Goal: Browse casually

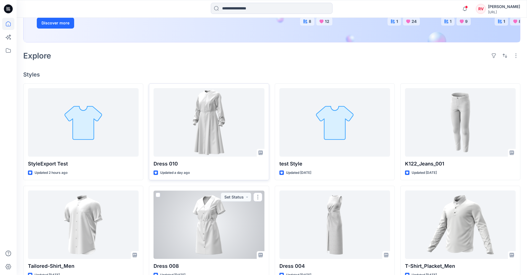
scroll to position [82, 0]
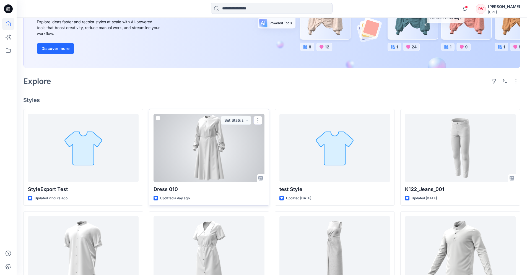
click at [216, 149] on div at bounding box center [209, 147] width 111 height 68
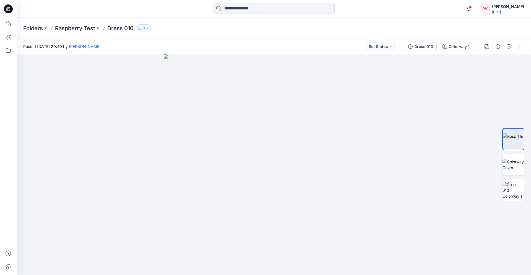
click at [123, 27] on p "Dress 010" at bounding box center [120, 28] width 26 height 8
click at [512, 169] on img at bounding box center [514, 165] width 22 height 12
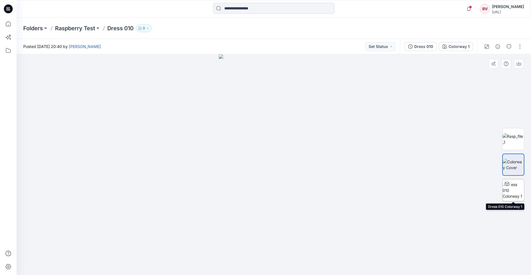
click at [513, 192] on img at bounding box center [514, 189] width 22 height 17
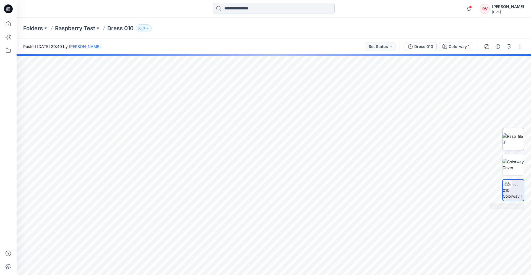
click at [513, 144] on img at bounding box center [514, 139] width 22 height 12
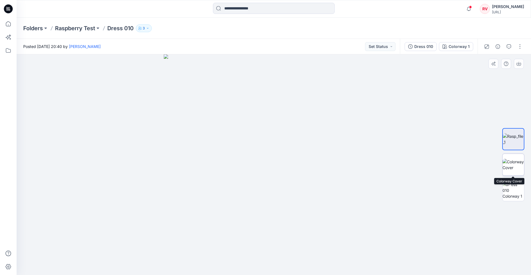
click at [516, 164] on img at bounding box center [514, 165] width 22 height 12
click at [130, 17] on div "Notifications [PERSON_NAME] shared K122_Jeans_001 in Raspberry Test (Members On…" at bounding box center [274, 9] width 515 height 18
click at [511, 141] on img at bounding box center [514, 139] width 22 height 12
click at [75, 31] on p "Raspberry Test" at bounding box center [75, 28] width 40 height 8
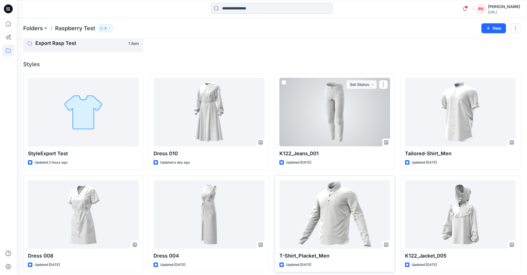
scroll to position [46, 0]
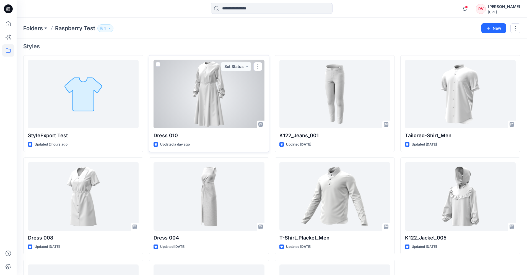
click at [221, 103] on div at bounding box center [209, 94] width 111 height 68
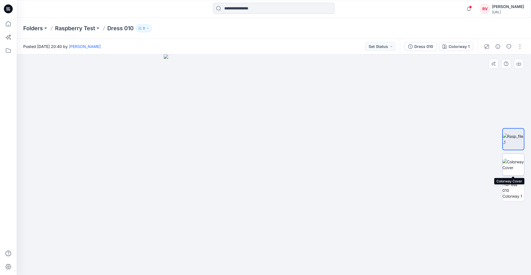
click at [508, 167] on img at bounding box center [514, 165] width 22 height 12
click at [519, 142] on img at bounding box center [514, 139] width 22 height 12
click at [512, 169] on img at bounding box center [514, 165] width 22 height 12
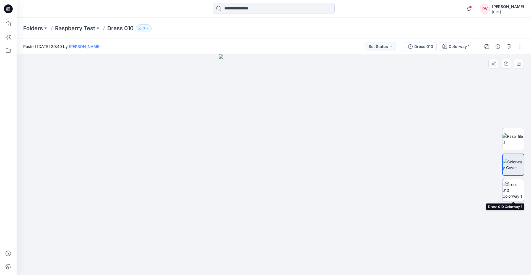
click at [516, 191] on img at bounding box center [514, 189] width 22 height 17
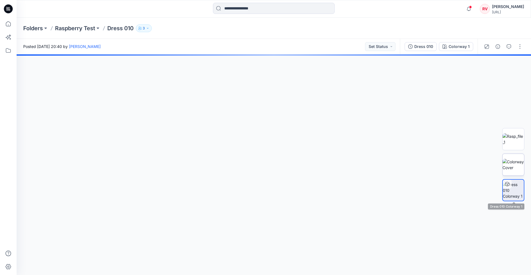
click at [510, 169] on img at bounding box center [514, 165] width 22 height 12
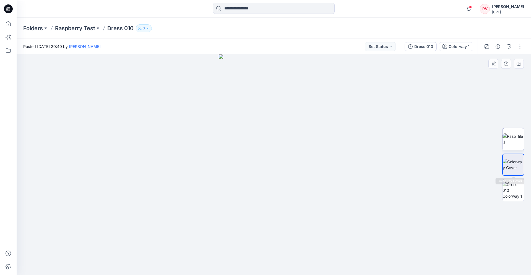
click at [512, 142] on img at bounding box center [514, 139] width 22 height 12
